Goal: Information Seeking & Learning: Learn about a topic

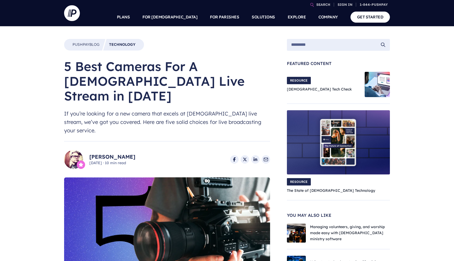
scroll to position [305, 0]
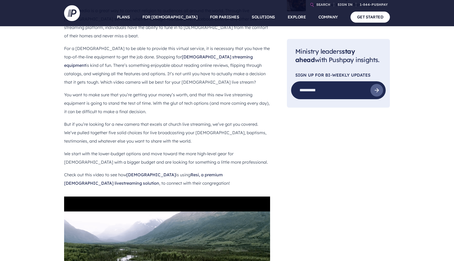
select select "*"
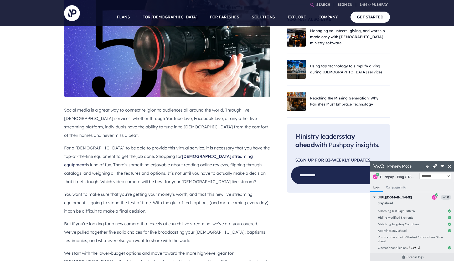
scroll to position [41, 0]
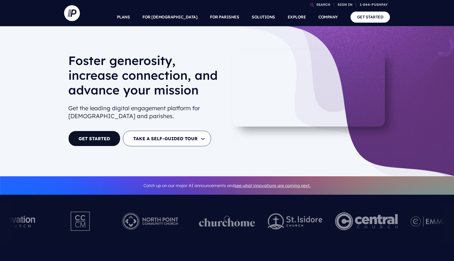
select select "*"
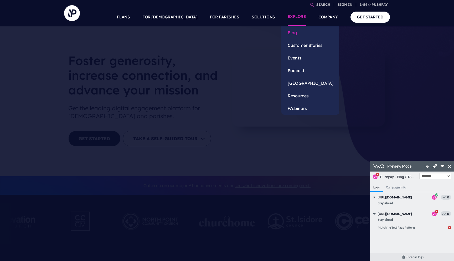
click at [292, 30] on link "Blog" at bounding box center [311, 32] width 58 height 13
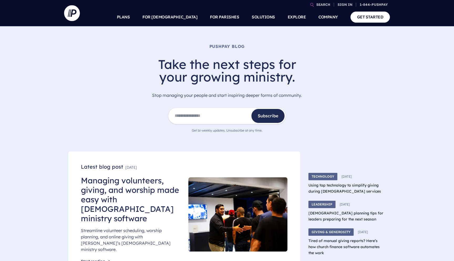
select select "*"
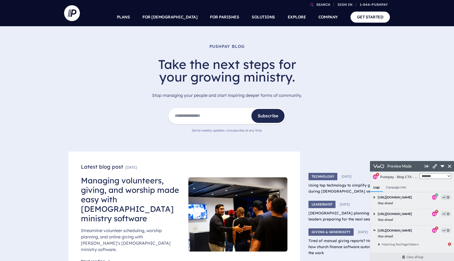
scroll to position [1, 0]
click at [126, 189] on link "Managing volunteers, giving, and worship made easy with [DEMOGRAPHIC_DATA] mini…" at bounding box center [130, 199] width 98 height 48
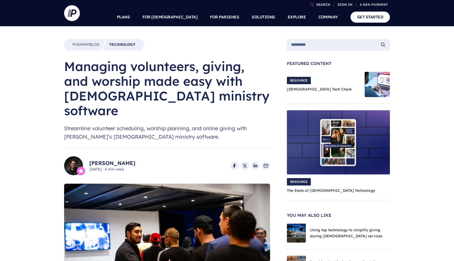
select select "*"
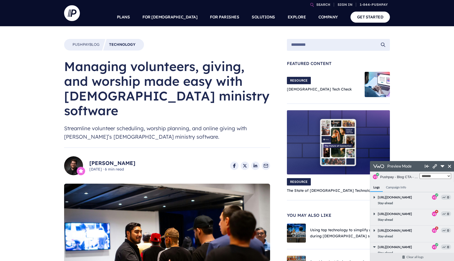
click at [126, 189] on img at bounding box center [167, 242] width 206 height 116
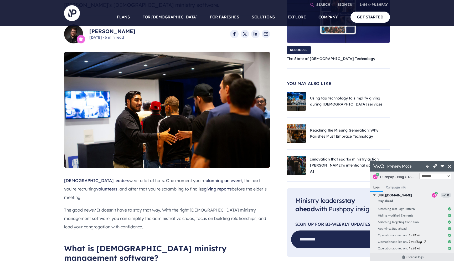
scroll to position [251, 0]
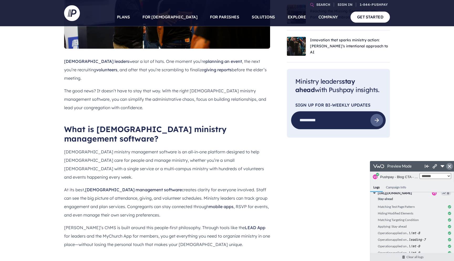
click at [449, 165] on icon at bounding box center [449, 166] width 3 height 3
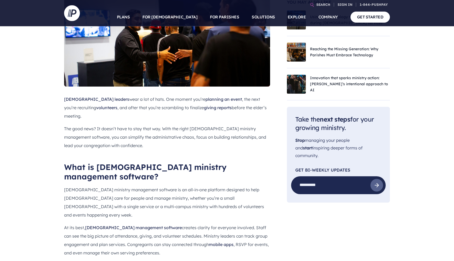
scroll to position [233, 0]
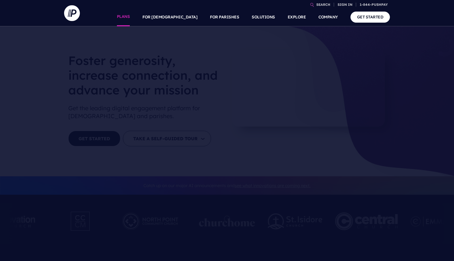
click at [130, 19] on link "PLANS" at bounding box center [123, 17] width 13 height 18
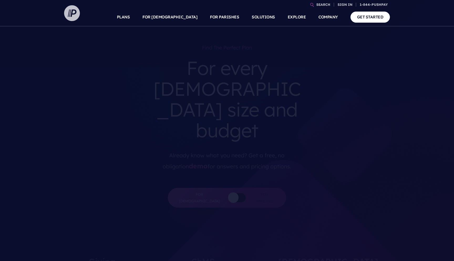
click at [73, 15] on img at bounding box center [72, 13] width 16 height 16
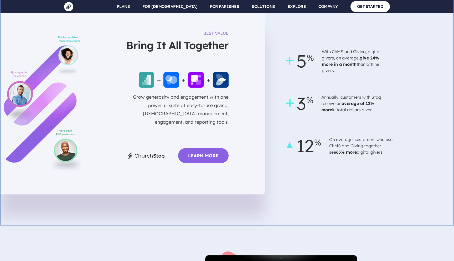
scroll to position [1376, 0]
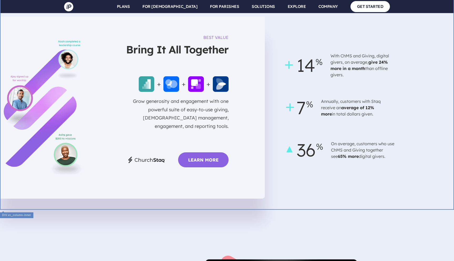
click at [346, 187] on body "SEARCH SIGN IN ChurchStaq™ Giving" at bounding box center [227, 177] width 454 height 3107
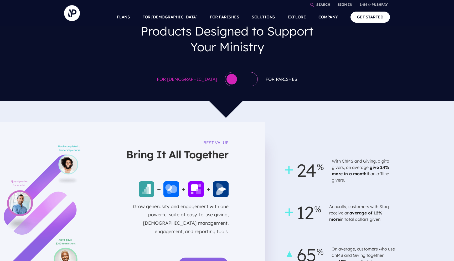
scroll to position [261, 0]
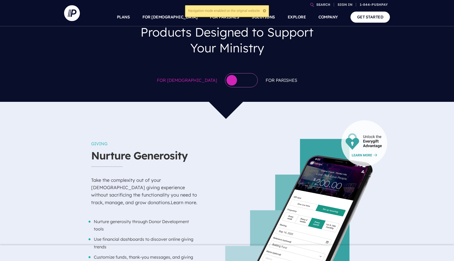
click at [230, 78] on div at bounding box center [241, 80] width 33 height 14
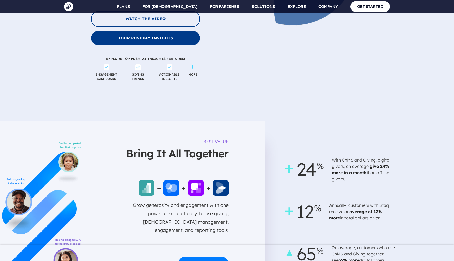
scroll to position [1349, 0]
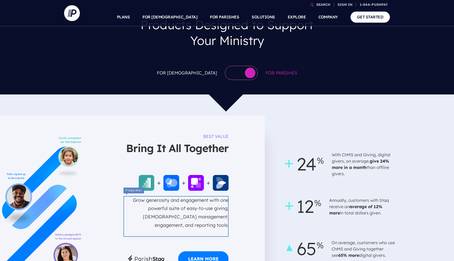
scroll to position [263, 0]
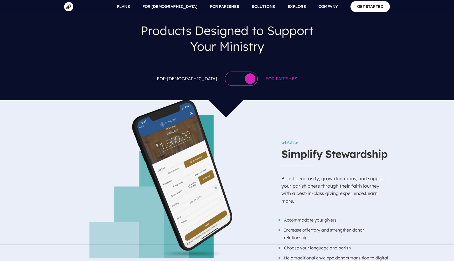
click at [225, 83] on div at bounding box center [241, 79] width 33 height 14
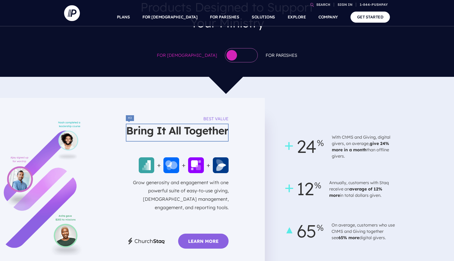
scroll to position [286, 0]
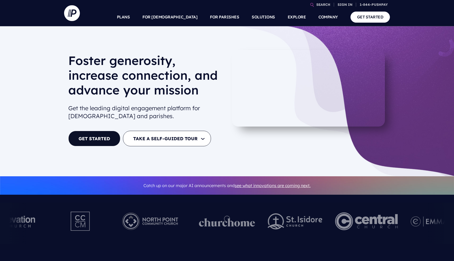
select select "*"
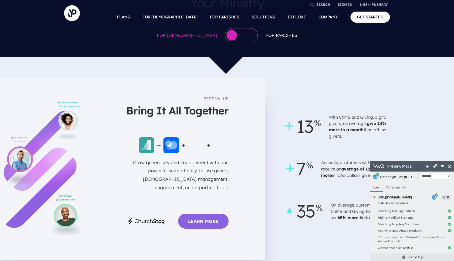
scroll to position [294, 0]
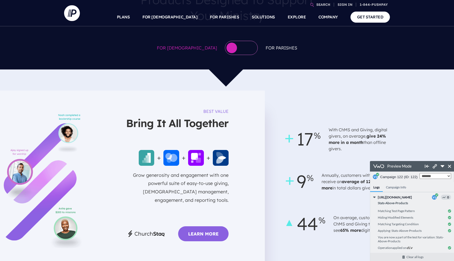
click at [233, 46] on div at bounding box center [241, 48] width 33 height 14
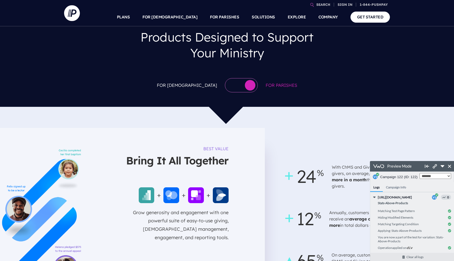
click at [226, 85] on div at bounding box center [241, 85] width 33 height 14
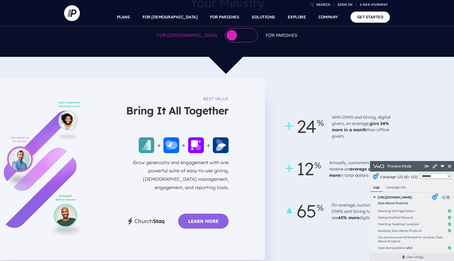
scroll to position [312, 0]
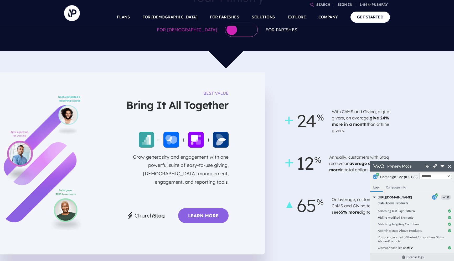
click at [231, 35] on div at bounding box center [241, 30] width 33 height 14
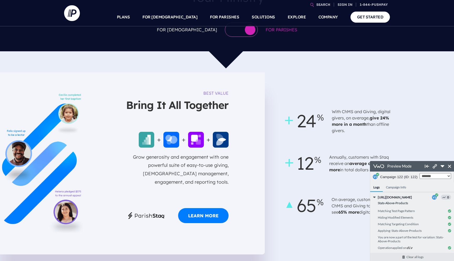
click at [228, 42] on div "For [DEMOGRAPHIC_DATA] For [DEMOGRAPHIC_DATA]" at bounding box center [227, 29] width 454 height 25
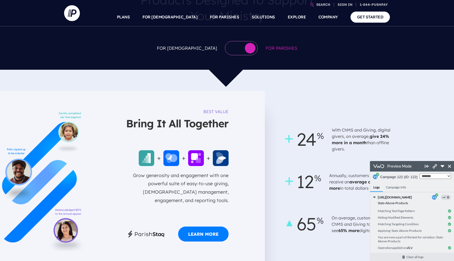
scroll to position [292, 0]
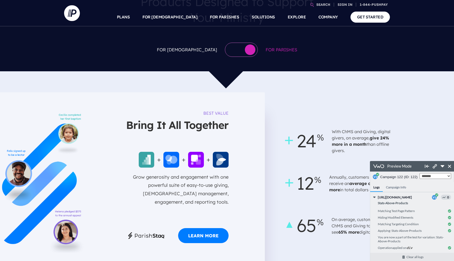
click at [232, 44] on div at bounding box center [241, 50] width 33 height 14
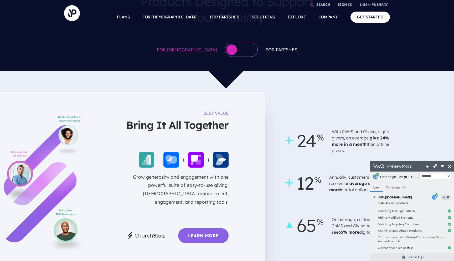
click at [231, 48] on div at bounding box center [241, 50] width 33 height 14
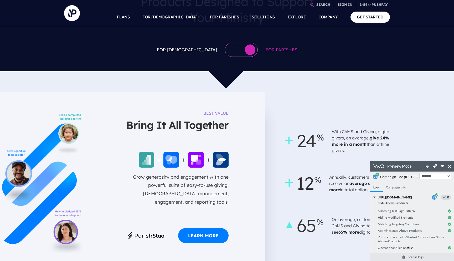
click at [231, 50] on div at bounding box center [241, 50] width 33 height 14
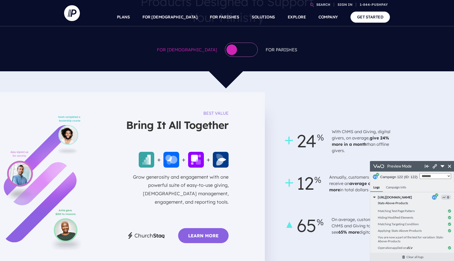
click at [231, 50] on div at bounding box center [241, 50] width 33 height 14
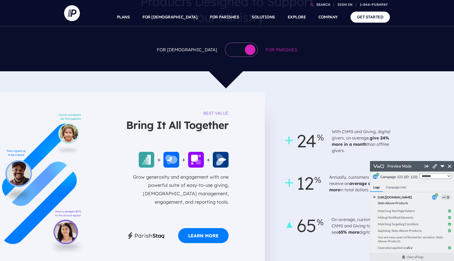
click at [231, 50] on div at bounding box center [241, 50] width 33 height 14
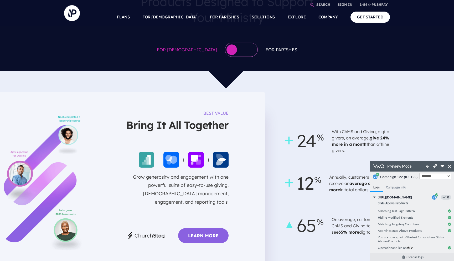
click at [231, 50] on div at bounding box center [241, 50] width 33 height 14
click at [231, 50] on button "button" at bounding box center [232, 49] width 11 height 11
click at [231, 50] on div at bounding box center [241, 50] width 33 height 14
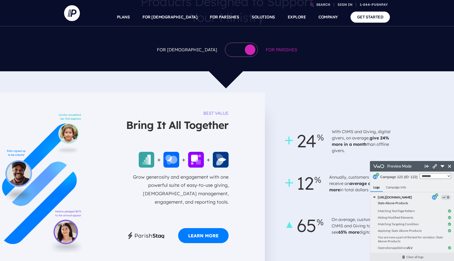
click at [231, 50] on div at bounding box center [241, 50] width 33 height 14
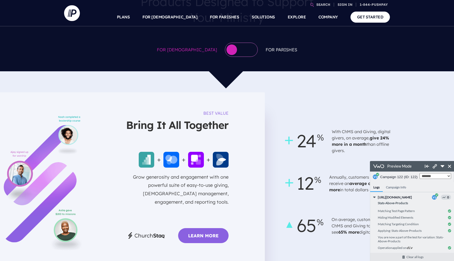
click at [231, 50] on div at bounding box center [241, 50] width 33 height 14
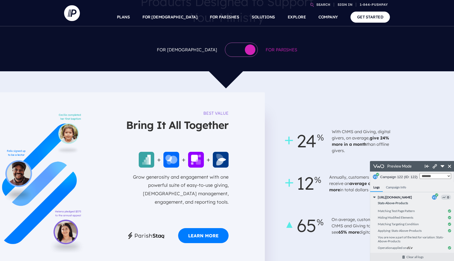
click at [231, 50] on div at bounding box center [241, 50] width 33 height 14
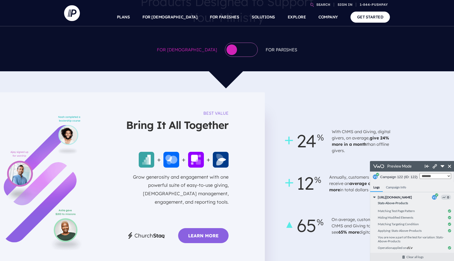
click at [231, 50] on div at bounding box center [241, 50] width 33 height 14
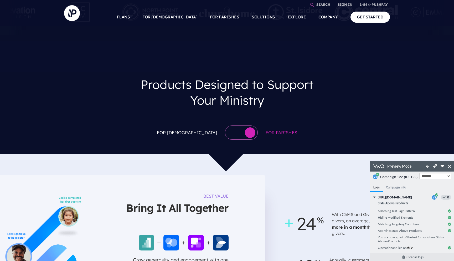
scroll to position [216, 0]
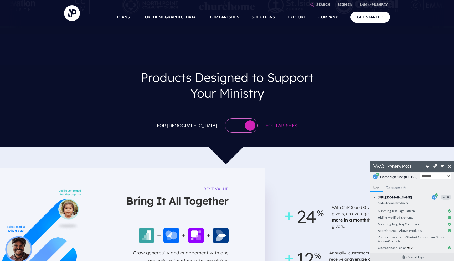
click at [229, 120] on div at bounding box center [241, 125] width 33 height 14
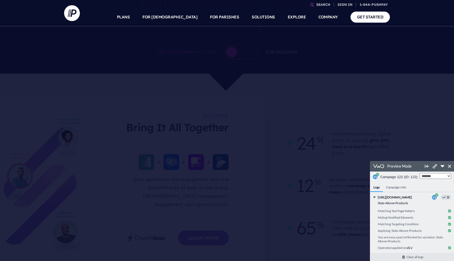
scroll to position [290, 0]
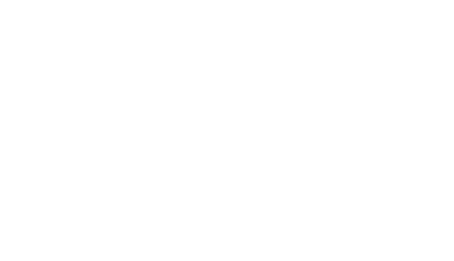
scroll to position [44, 0]
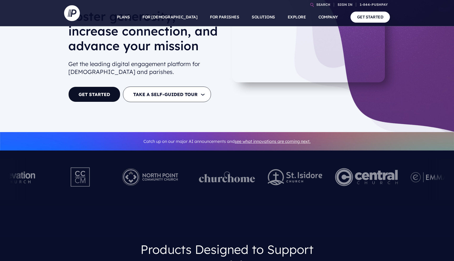
select select "*"
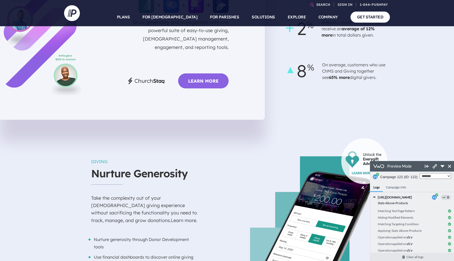
scroll to position [293, 0]
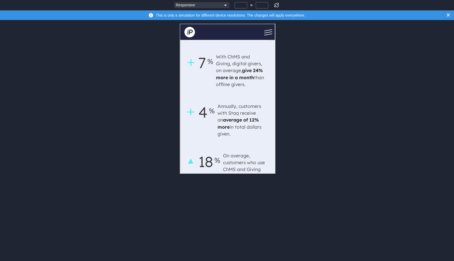
scroll to position [522, 0]
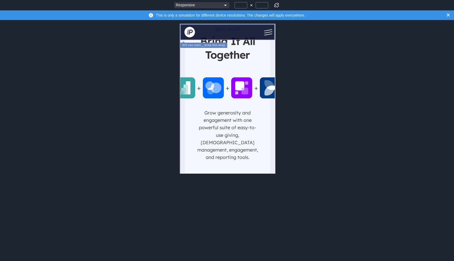
click at [449, 16] on icon "button" at bounding box center [448, 14] width 3 height 3
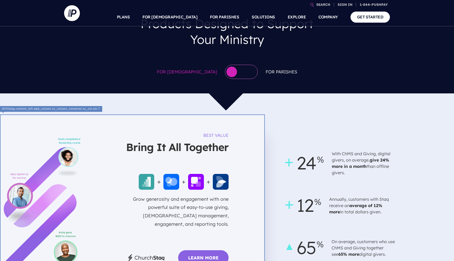
scroll to position [179, 0]
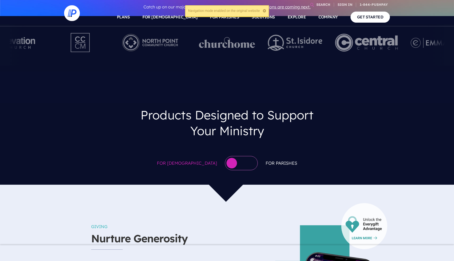
click at [242, 163] on div at bounding box center [241, 163] width 33 height 14
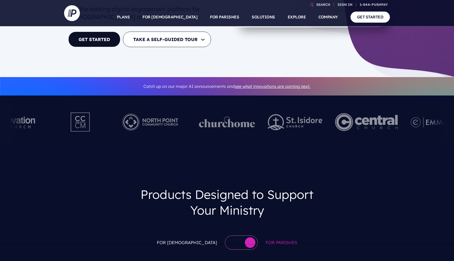
scroll to position [192, 0]
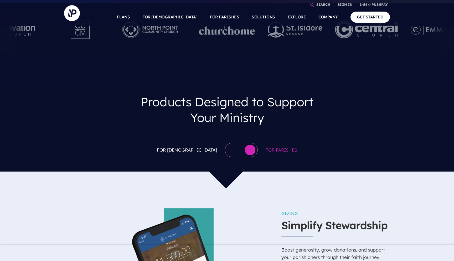
click at [222, 142] on div "For [DEMOGRAPHIC_DATA] For [DEMOGRAPHIC_DATA]" at bounding box center [227, 150] width 454 height 25
click at [225, 150] on div at bounding box center [241, 150] width 33 height 14
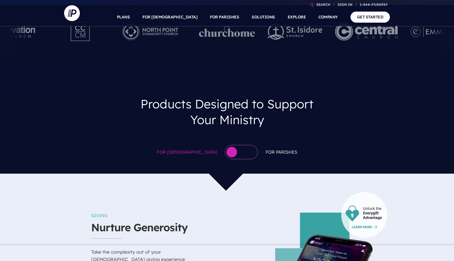
scroll to position [145, 0]
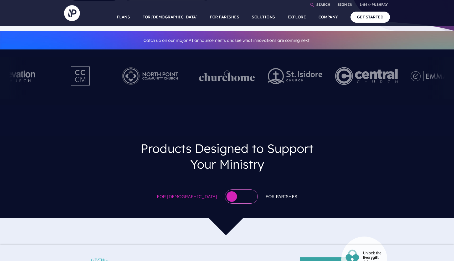
click at [238, 198] on div at bounding box center [241, 196] width 33 height 14
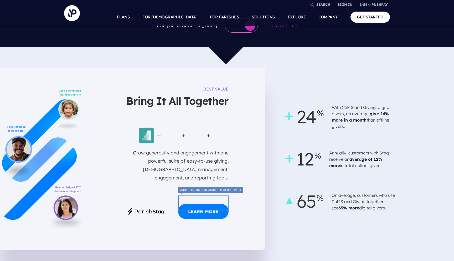
scroll to position [317, 0]
